Goal: Check status: Check status

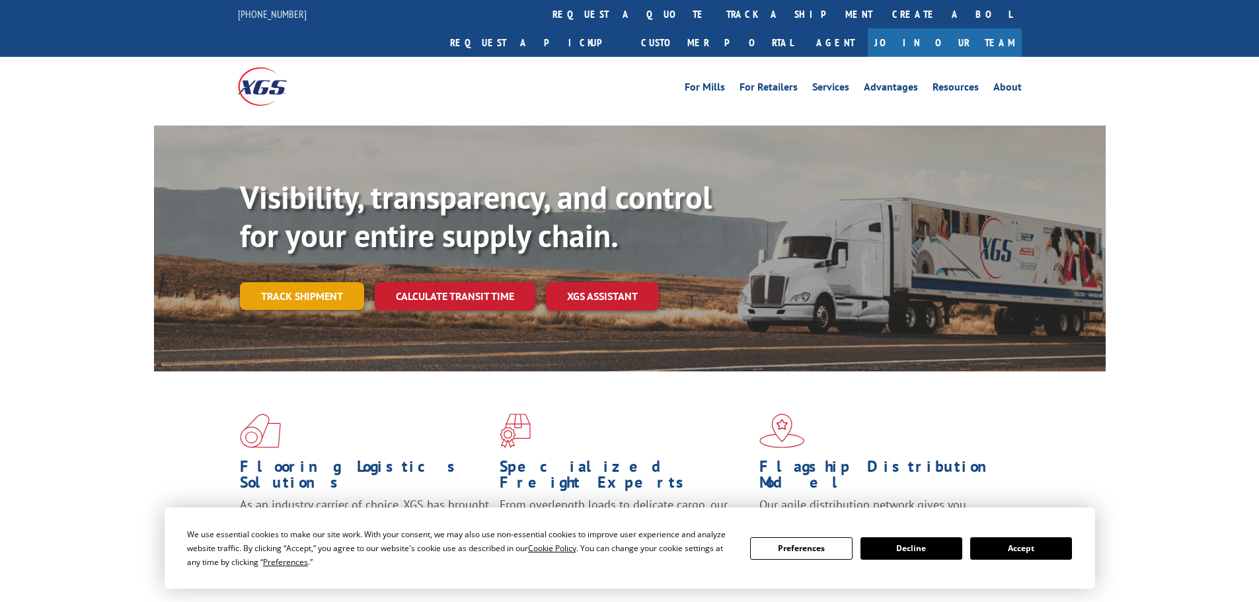
click at [328, 282] on link "Track shipment" at bounding box center [302, 296] width 124 height 28
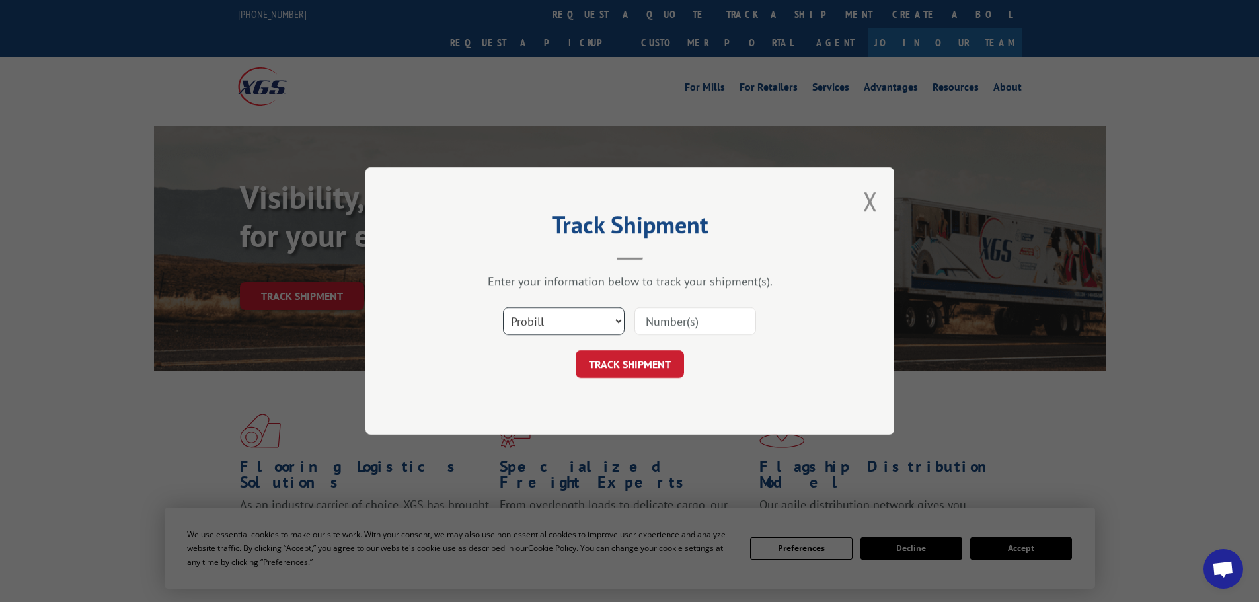
click at [553, 324] on select "Select category... Probill BOL PO" at bounding box center [564, 321] width 122 height 28
select select "bol"
click at [503, 307] on select "Select category... Probill BOL PO" at bounding box center [564, 321] width 122 height 28
click at [658, 325] on input at bounding box center [696, 321] width 122 height 28
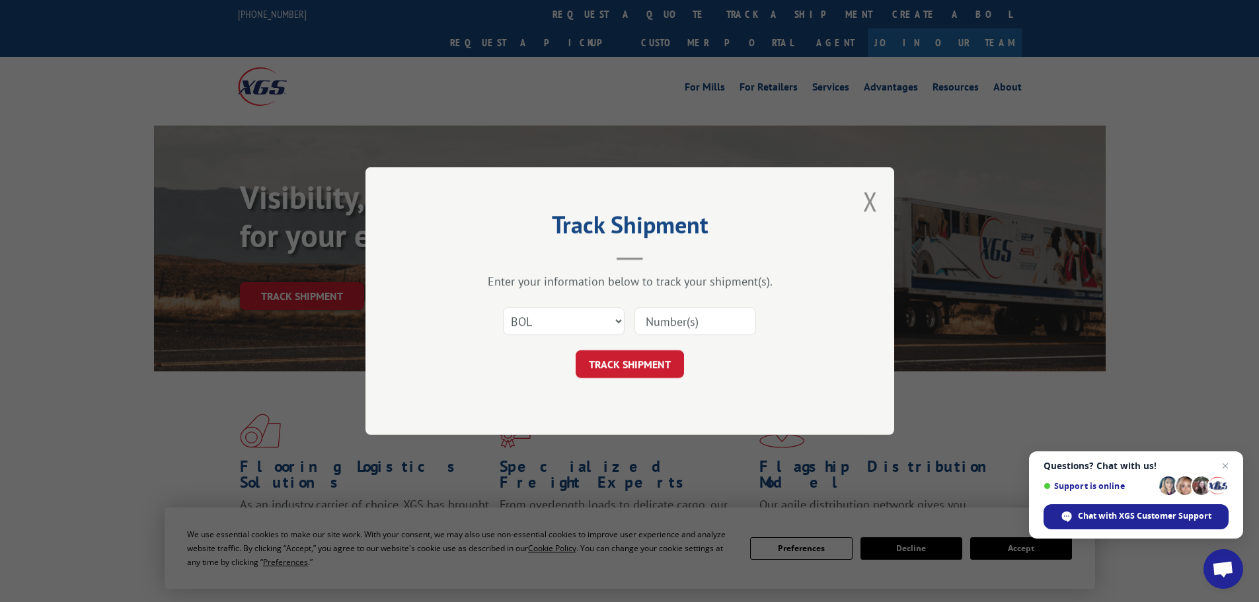
paste input "5624134"
type input "5624134"
click at [620, 363] on button "TRACK SHIPMENT" at bounding box center [630, 364] width 108 height 28
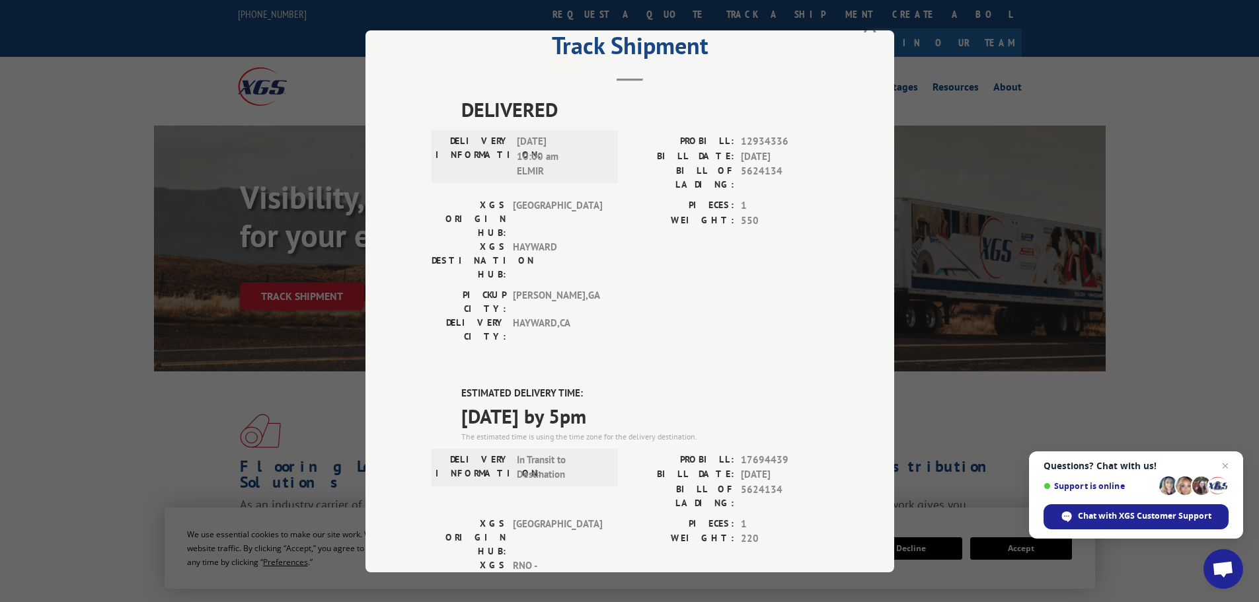
scroll to position [66, 0]
